Goal: Information Seeking & Learning: Learn about a topic

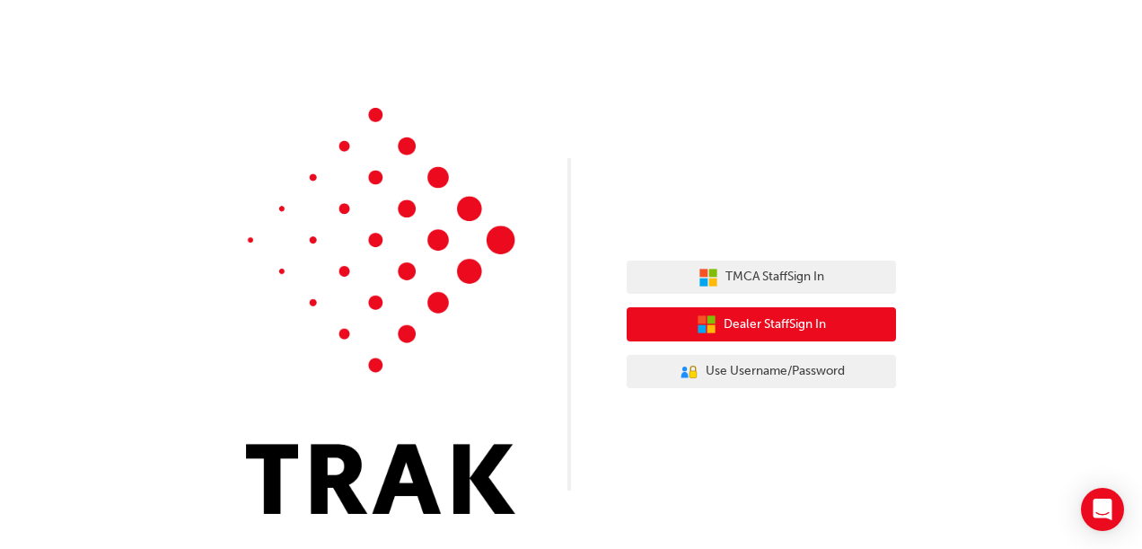
click at [805, 312] on button "Dealer Staff Sign In" at bounding box center [761, 324] width 269 height 34
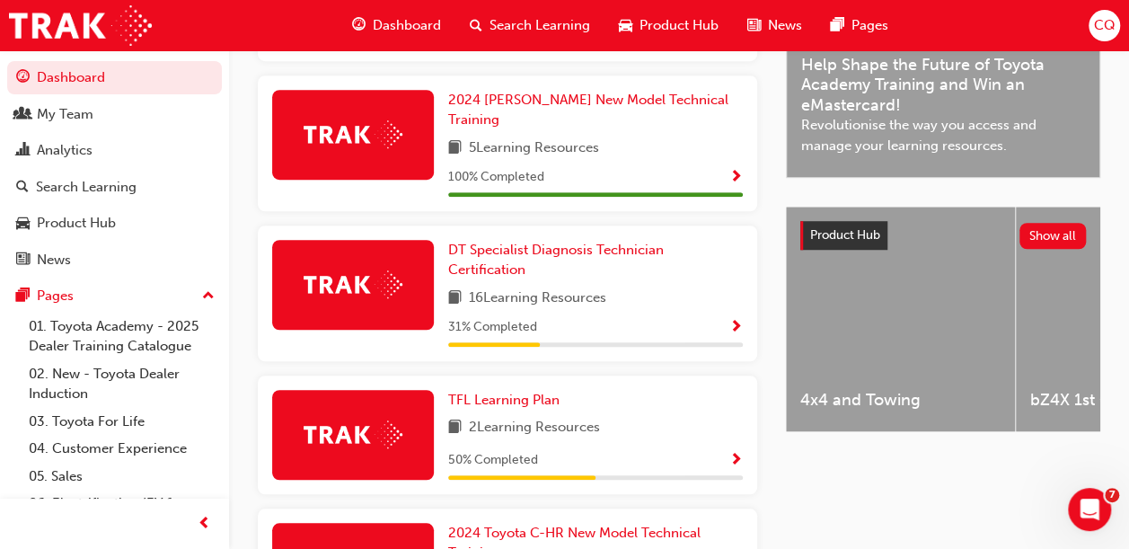
scroll to position [562, 0]
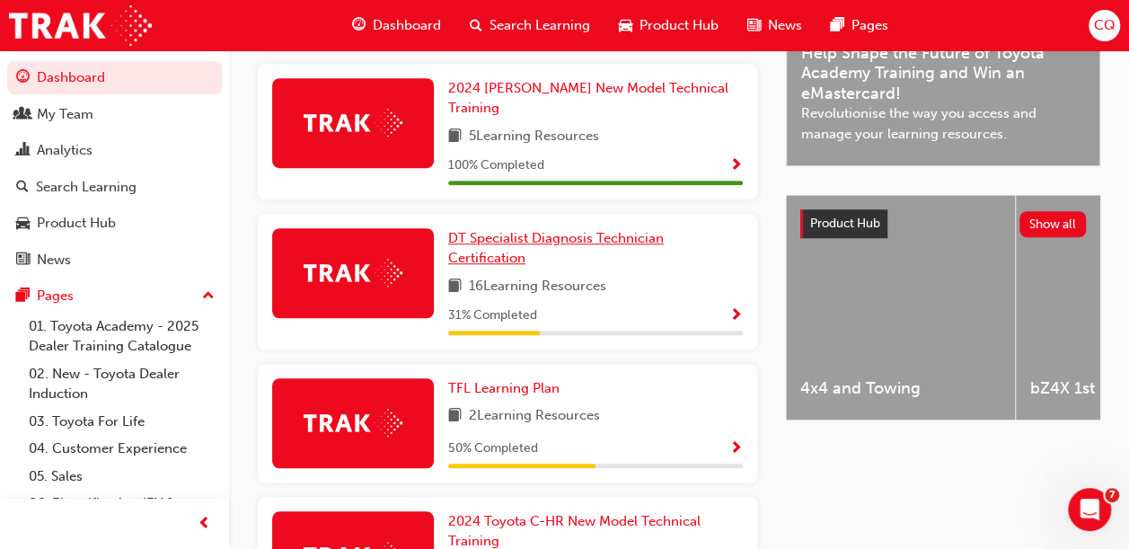
click at [510, 235] on link "DT Specialist Diagnosis Technician Certification" at bounding box center [595, 248] width 295 height 40
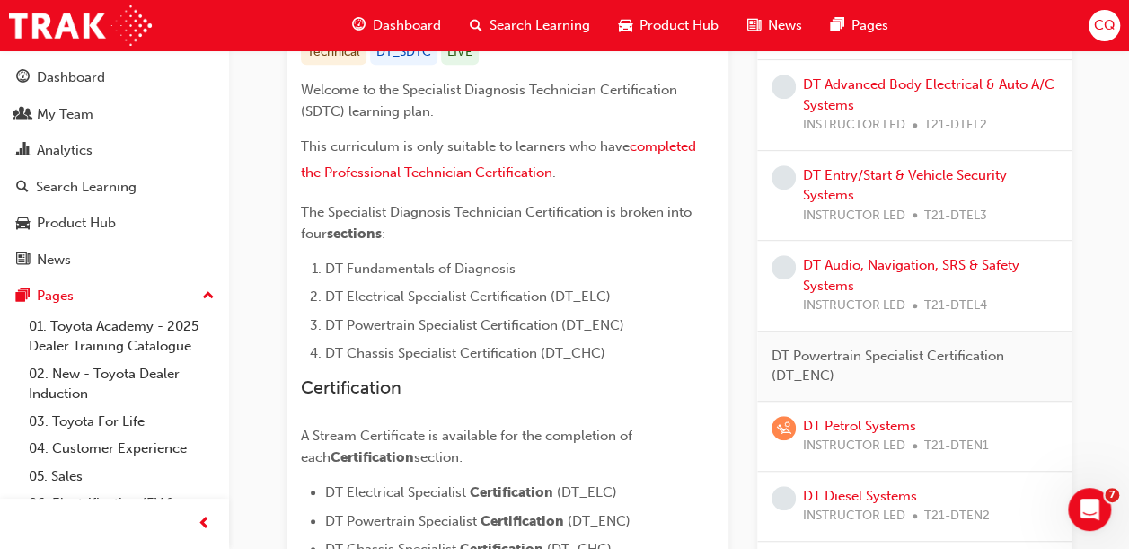
scroll to position [395, 0]
click at [882, 177] on link "DT Entry/Start & Vehicle Security Systems" at bounding box center [905, 183] width 204 height 37
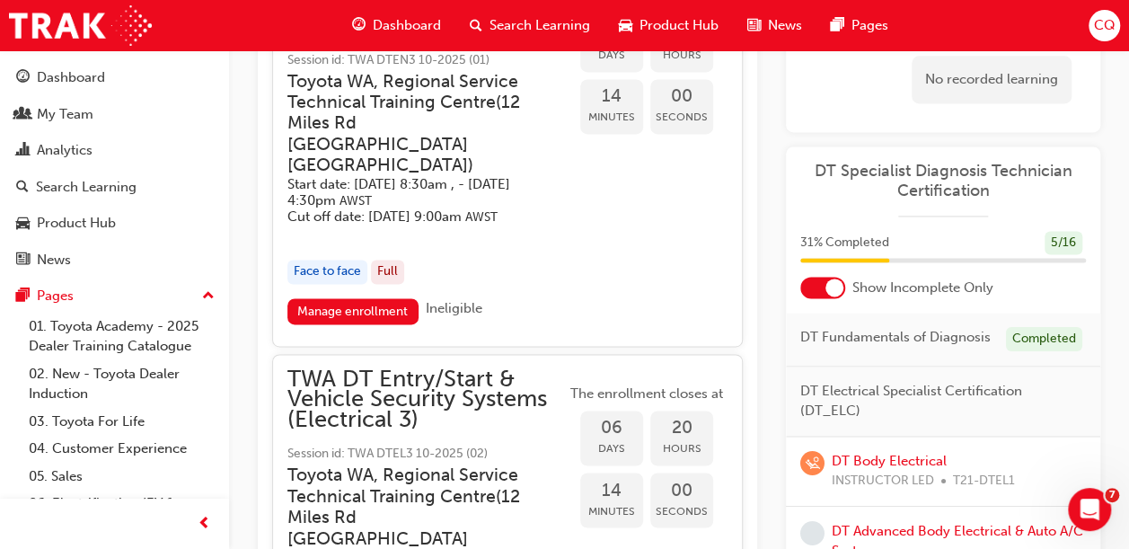
scroll to position [1212, 0]
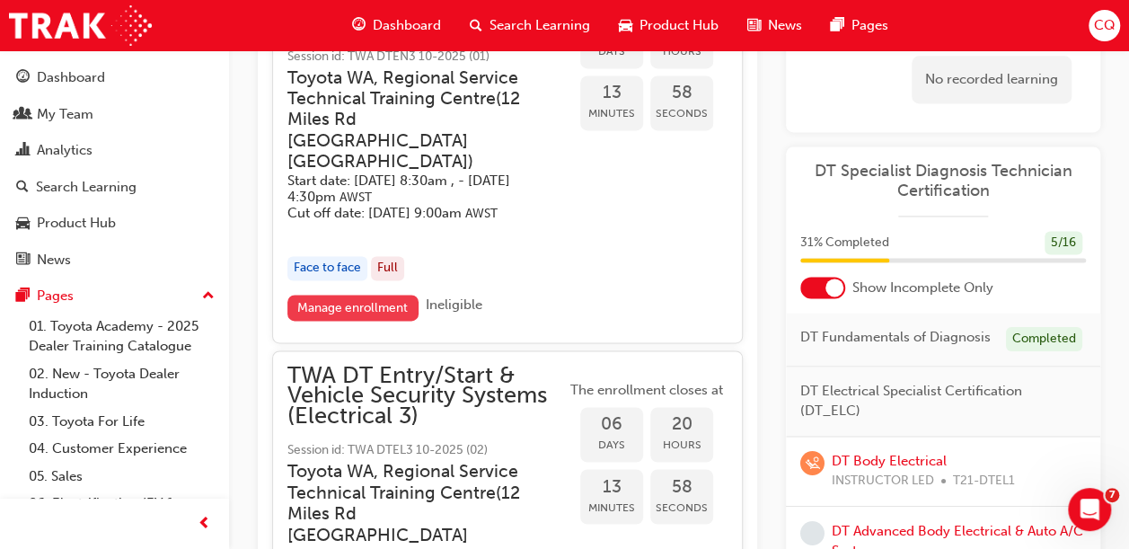
click at [343, 303] on link "Manage enrollment" at bounding box center [352, 308] width 131 height 26
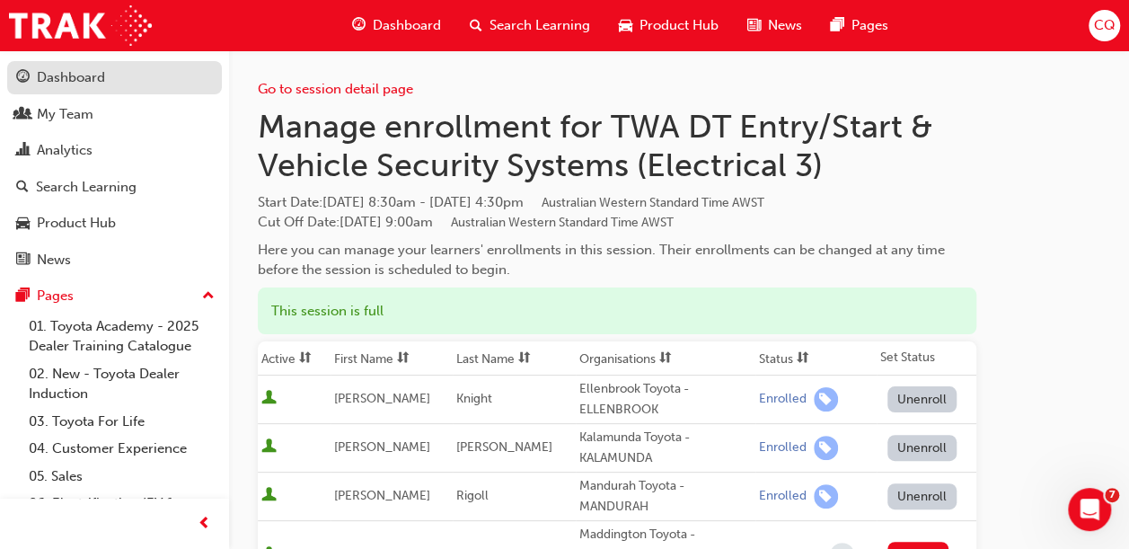
click at [75, 81] on div "Dashboard" at bounding box center [71, 77] width 68 height 21
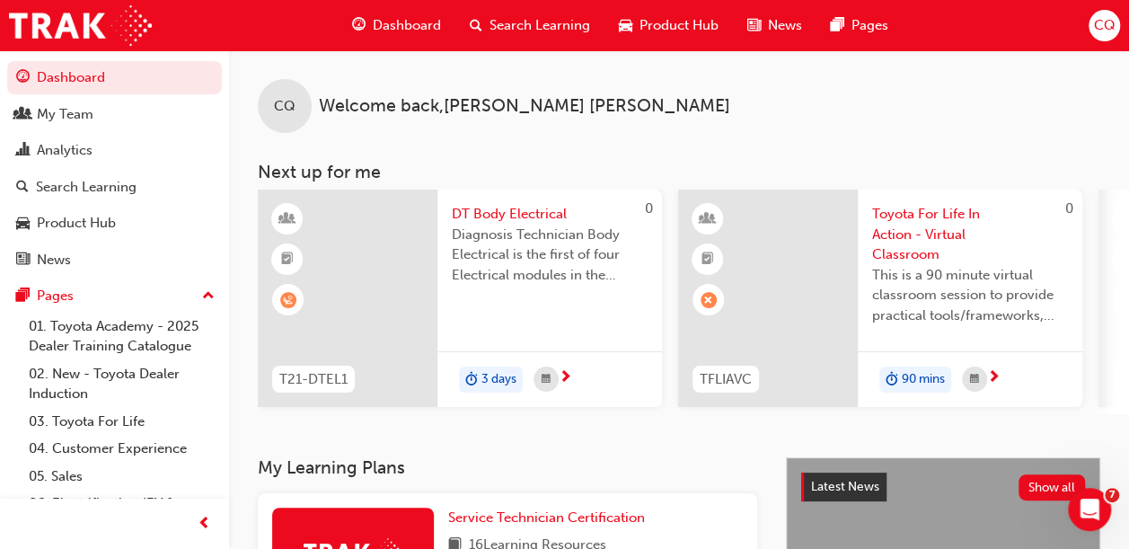
click at [1097, 29] on span "CQ" at bounding box center [1104, 25] width 22 height 21
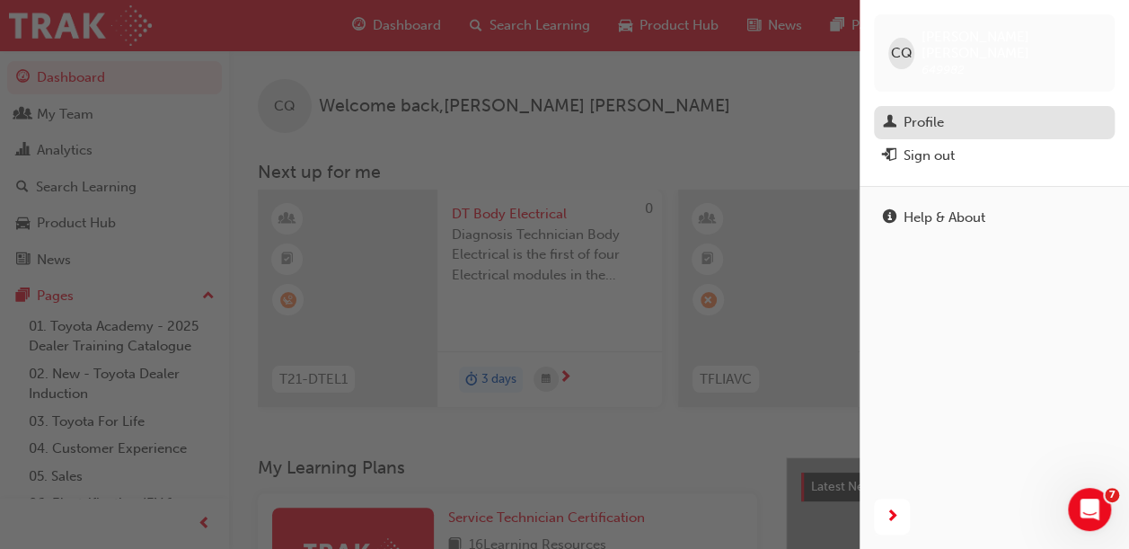
click at [925, 112] on div "Profile" at bounding box center [923, 122] width 40 height 21
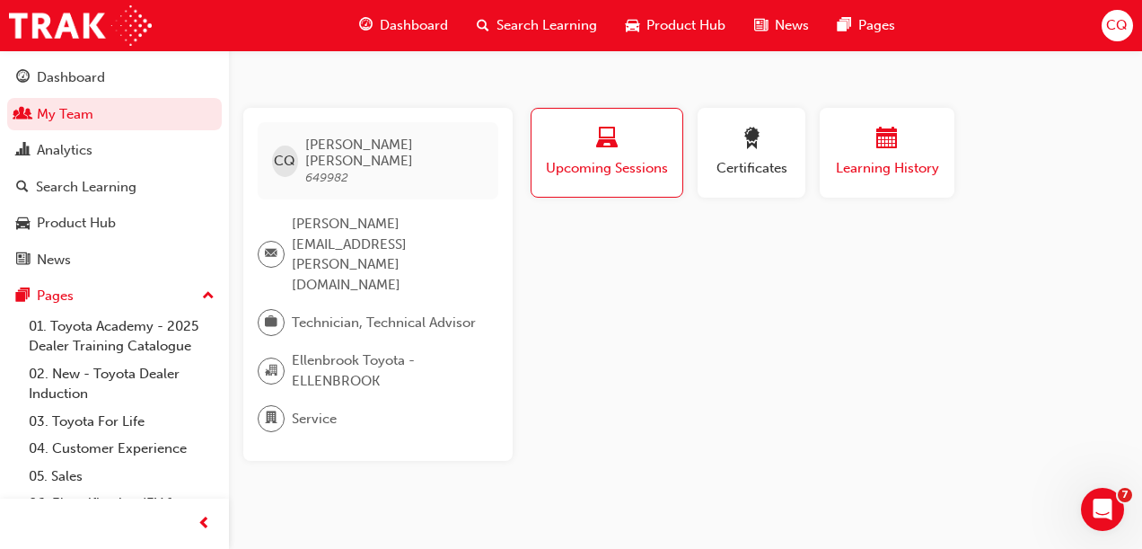
click at [895, 188] on button "Learning History" at bounding box center [887, 153] width 135 height 90
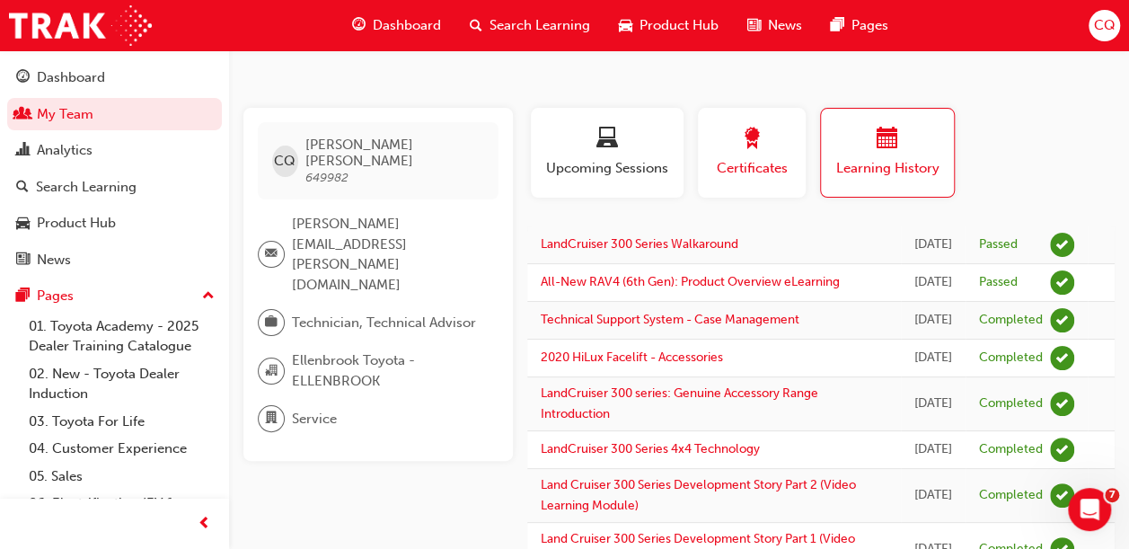
click at [747, 178] on button "Certificates" at bounding box center [752, 153] width 108 height 90
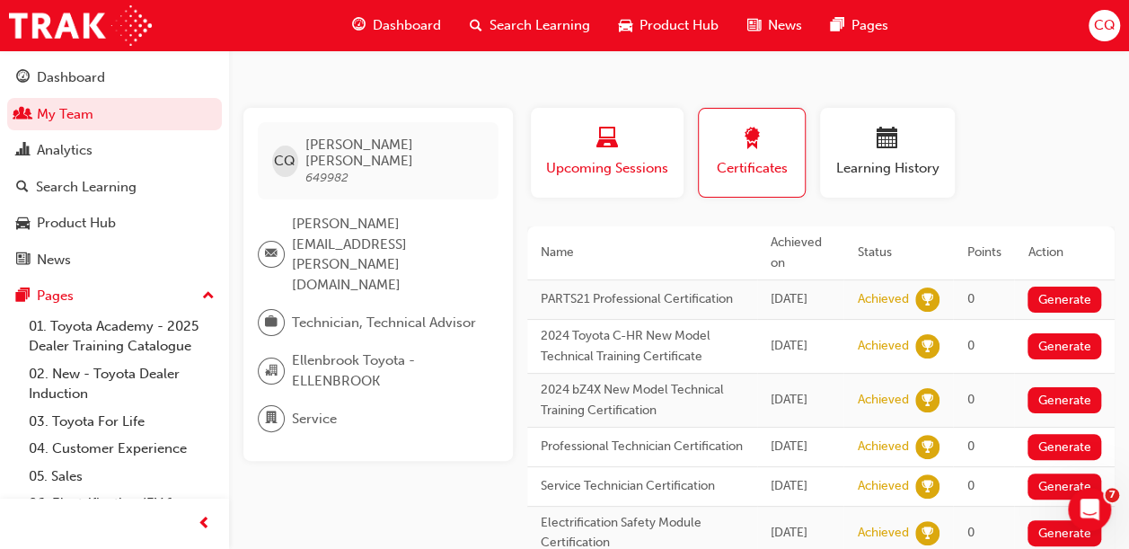
click at [614, 171] on span "Upcoming Sessions" at bounding box center [607, 168] width 126 height 21
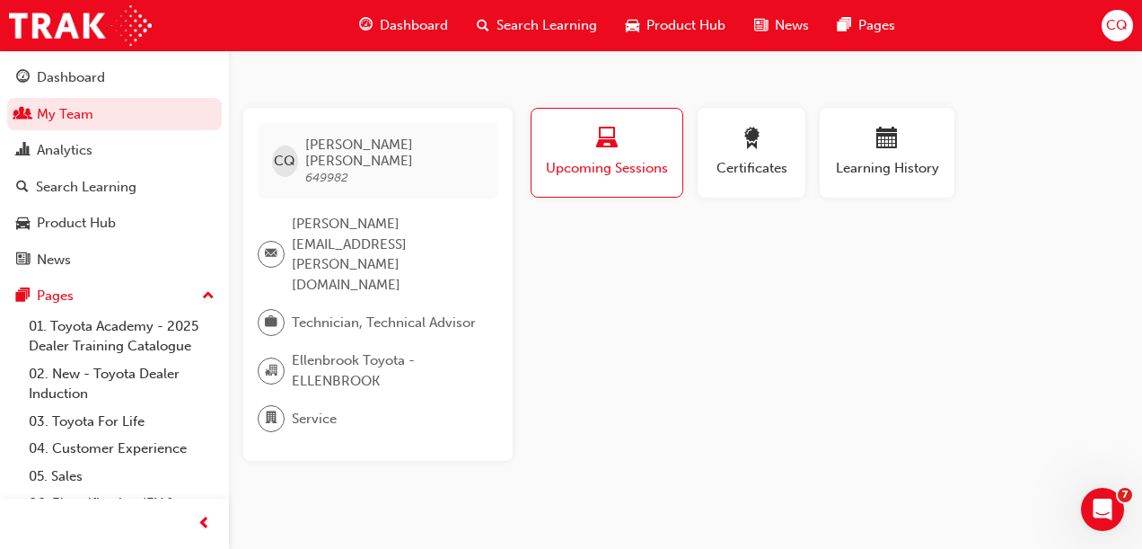
click at [399, 13] on div "Dashboard" at bounding box center [404, 25] width 118 height 37
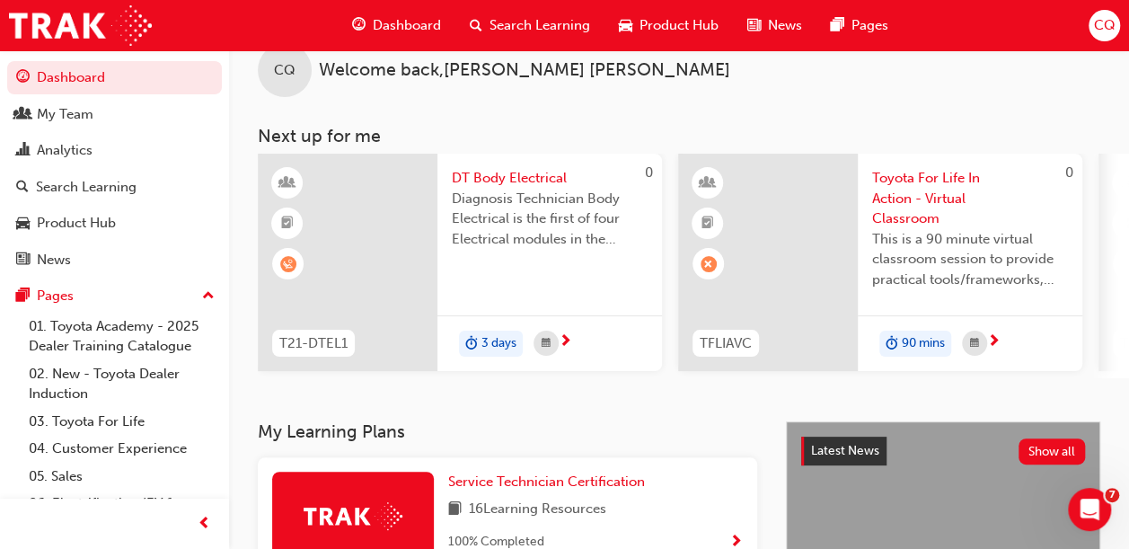
scroll to position [32, 0]
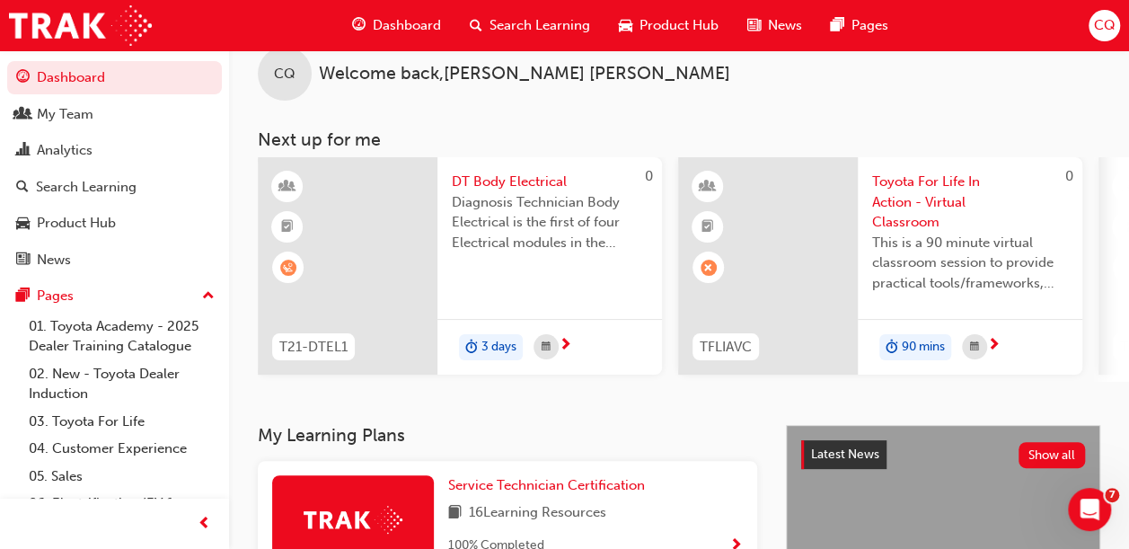
click at [543, 30] on span "Search Learning" at bounding box center [539, 25] width 101 height 21
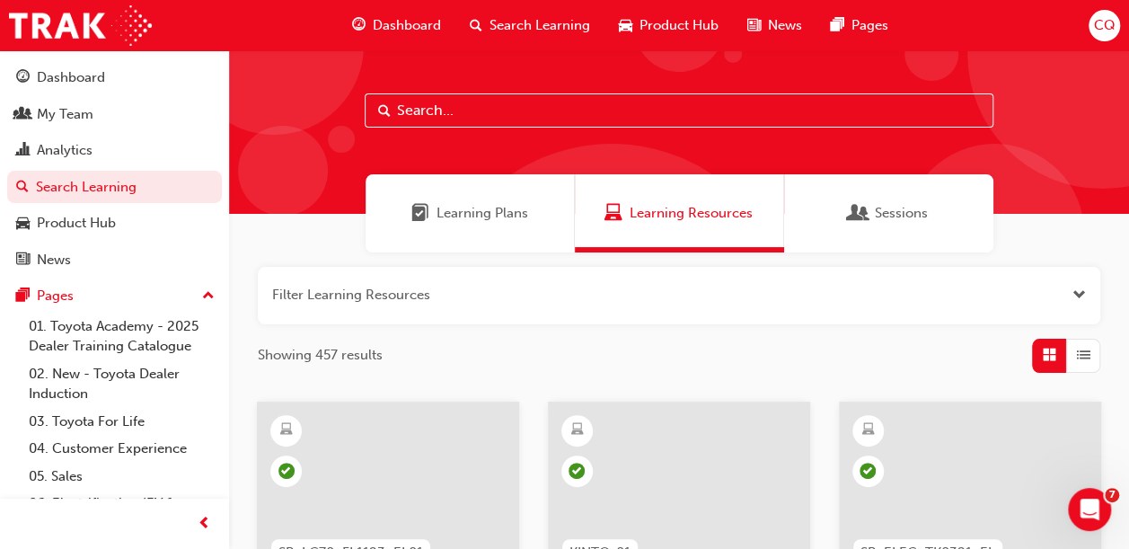
scroll to position [13, 0]
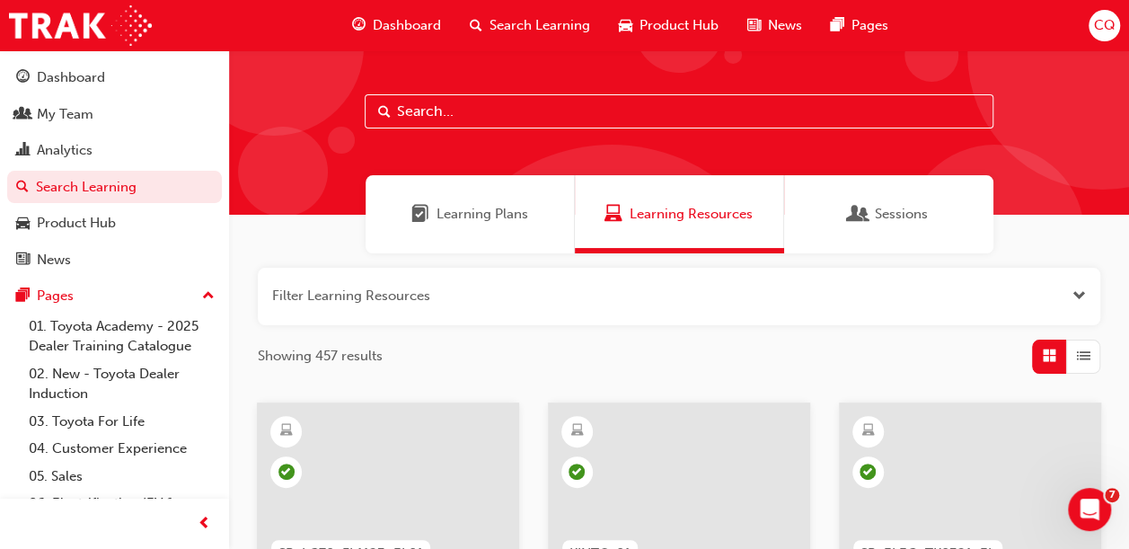
click at [1083, 293] on span "Open the filter" at bounding box center [1078, 296] width 13 height 21
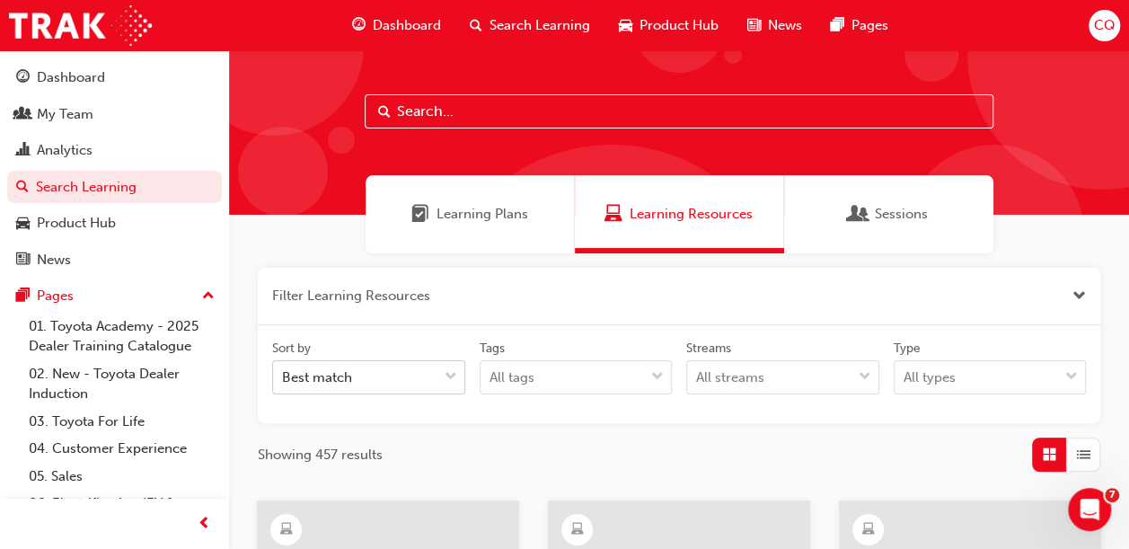
click at [440, 370] on body "Your version of Internet Explorer is outdated and not supported. Please upgrade…" at bounding box center [564, 261] width 1129 height 549
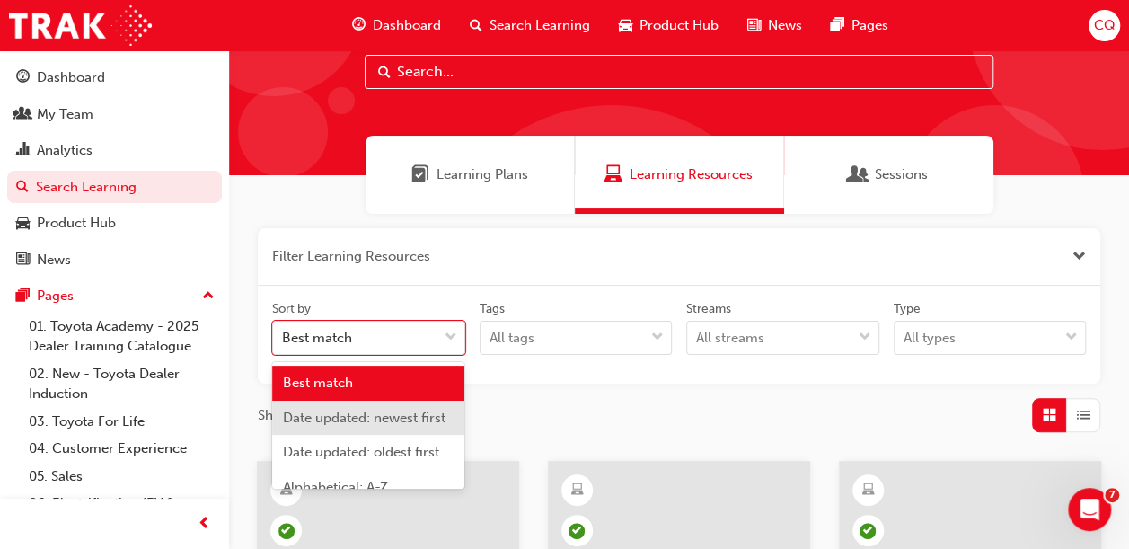
click at [391, 420] on span "Date updated: newest first" at bounding box center [364, 417] width 163 height 16
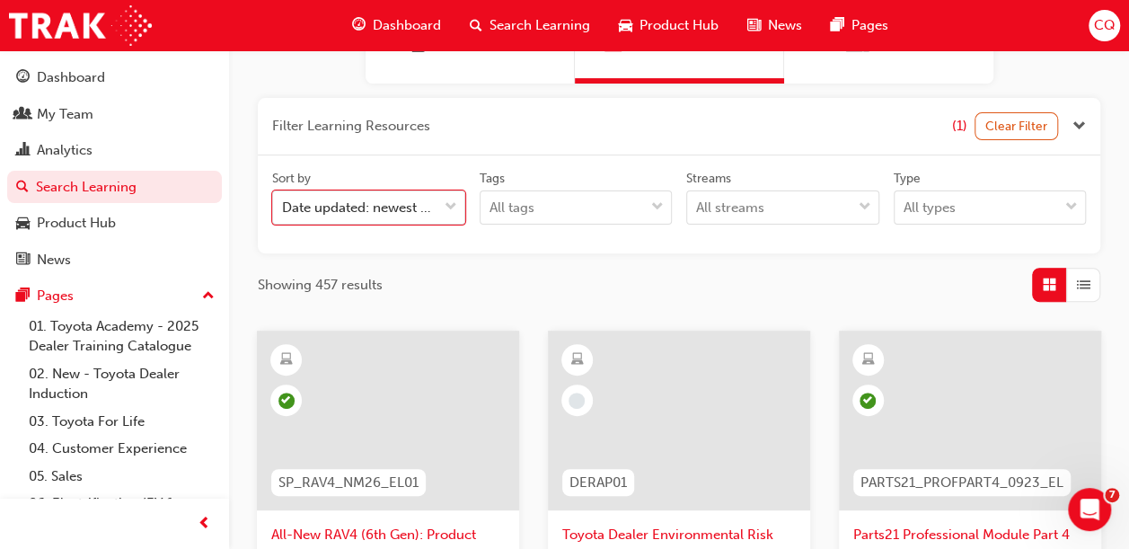
scroll to position [189, 0]
